Goal: Task Accomplishment & Management: Manage account settings

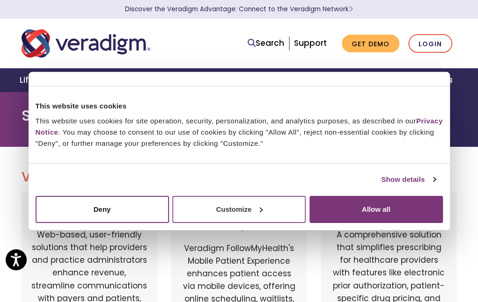
click at [275, 216] on button "Customize" at bounding box center [238, 209] width 133 height 27
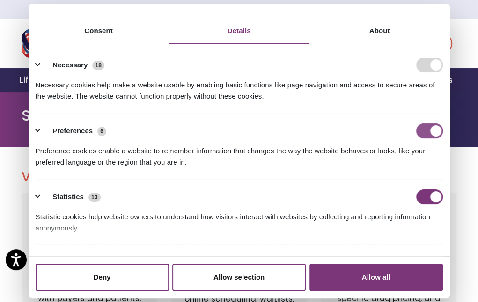
click at [423, 131] on input "Preferences" at bounding box center [429, 131] width 27 height 15
checkbox input "false"
click at [419, 201] on input "Statistics" at bounding box center [429, 197] width 27 height 15
checkbox input "false"
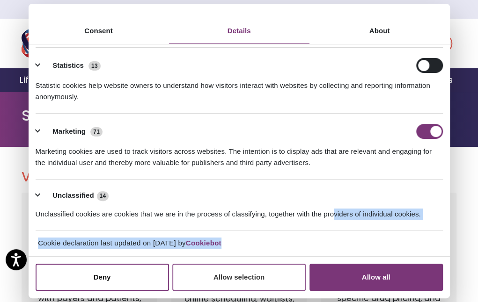
scroll to position [132, 0]
drag, startPoint x: 335, startPoint y: 216, endPoint x: 249, endPoint y: 273, distance: 103.3
click at [249, 273] on div "Consent Details [#IABV2SETTINGS#] About This website uses cookies This website …" at bounding box center [239, 151] width 421 height 295
click at [249, 278] on button "Allow selection" at bounding box center [238, 277] width 133 height 27
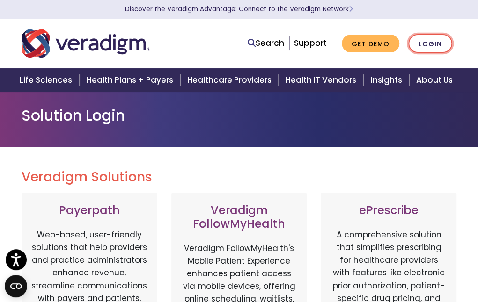
click at [432, 44] on link "Login" at bounding box center [430, 43] width 44 height 19
